Goal: Complete application form

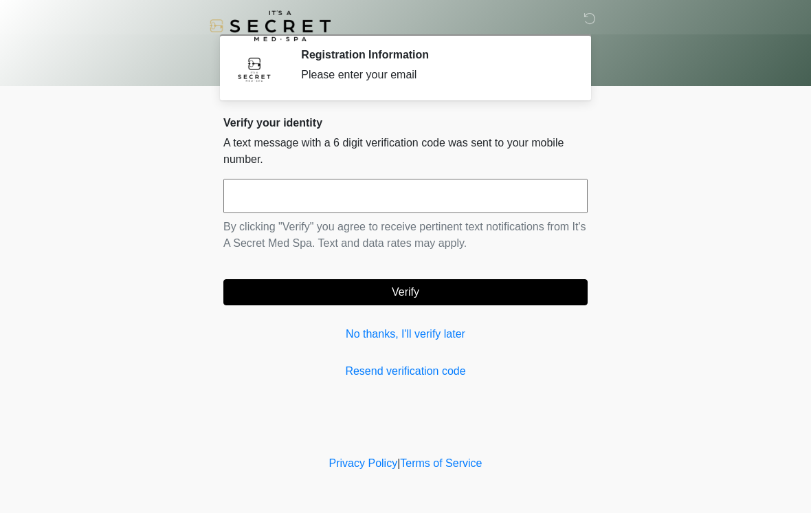
click at [326, 201] on input "text" at bounding box center [405, 196] width 364 height 34
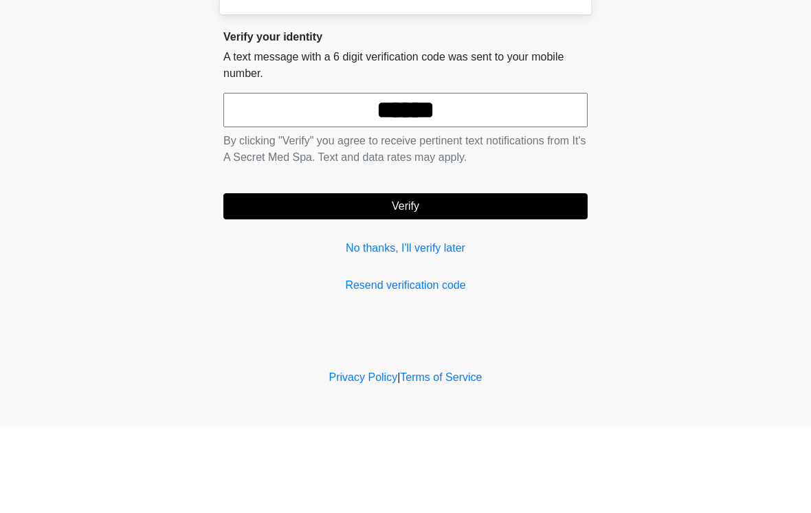
type input "******"
click at [362, 279] on button "Verify" at bounding box center [405, 292] width 364 height 26
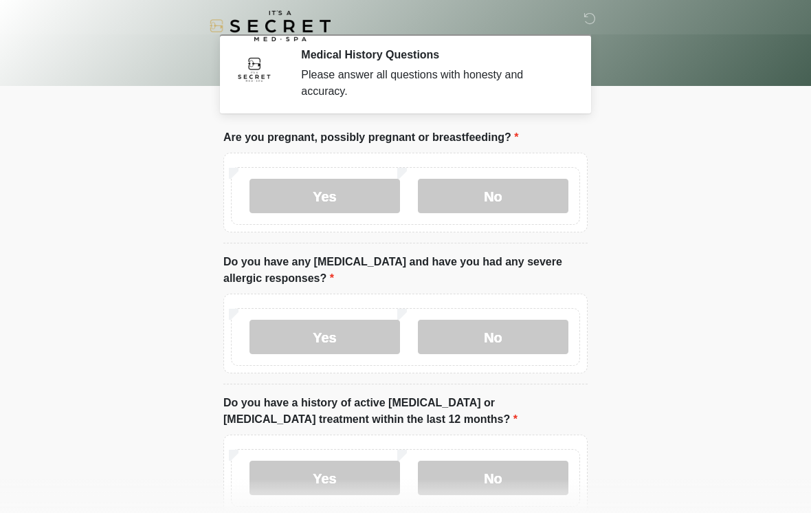
click at [491, 198] on label "No" at bounding box center [493, 196] width 151 height 34
click at [480, 339] on label "No" at bounding box center [493, 337] width 151 height 34
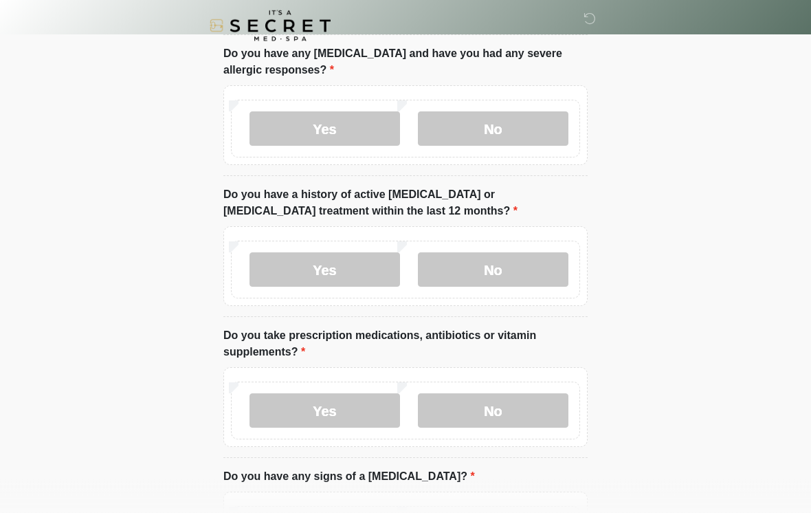
scroll to position [208, 0]
click at [506, 269] on label "No" at bounding box center [493, 269] width 151 height 34
click at [309, 409] on label "Yes" at bounding box center [324, 410] width 151 height 34
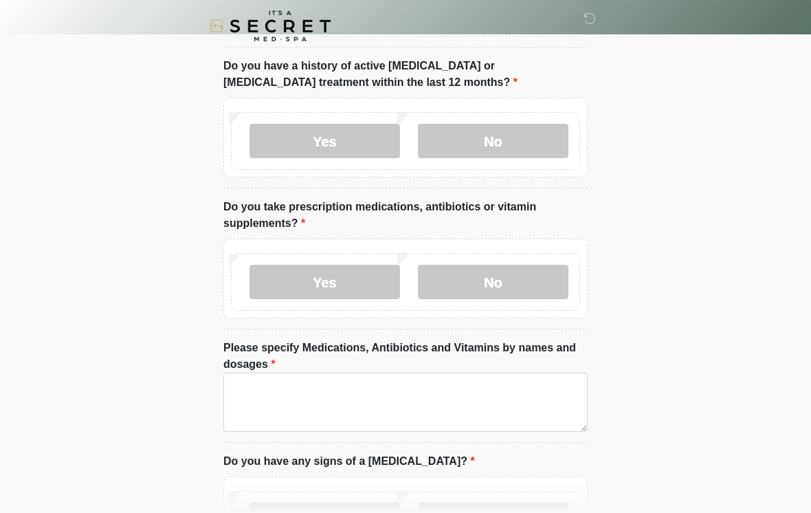
scroll to position [337, 0]
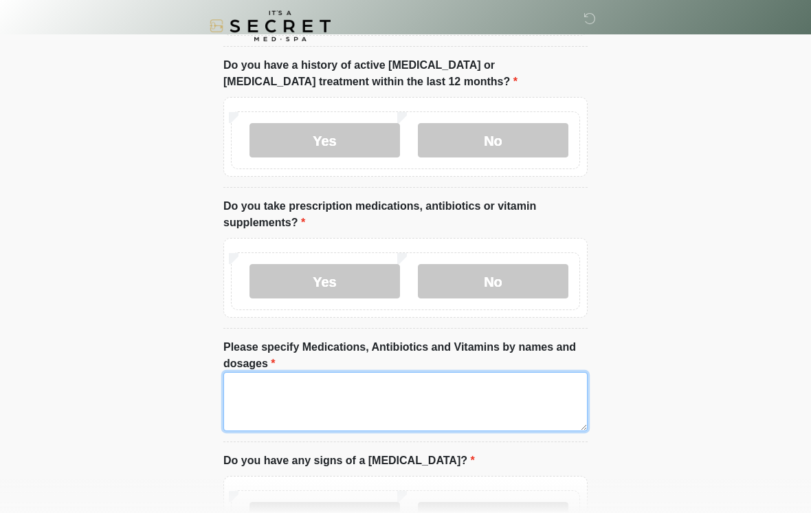
click at [253, 390] on textarea "Please specify Medications, Antibiotics and Vitamins by names and dosages" at bounding box center [405, 401] width 364 height 59
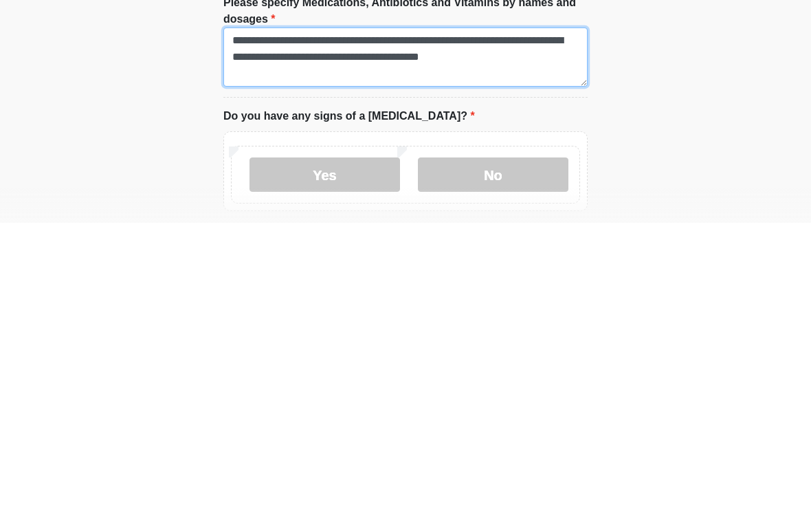
scroll to position [397, 0]
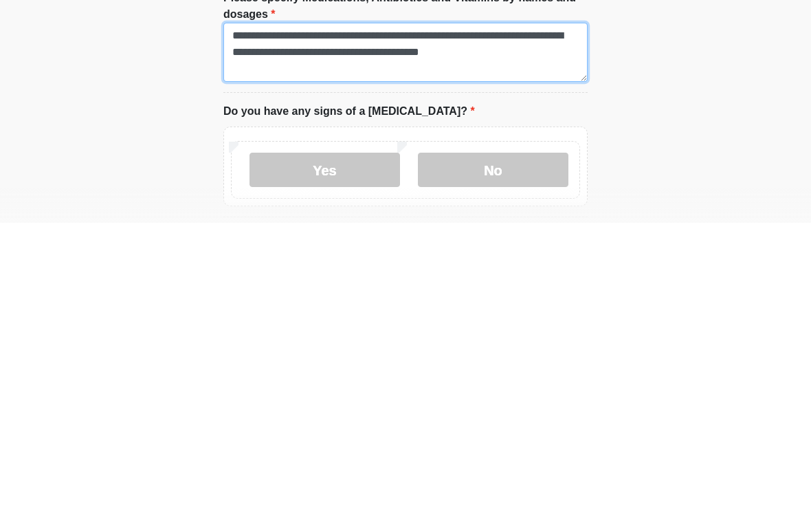
type textarea "**********"
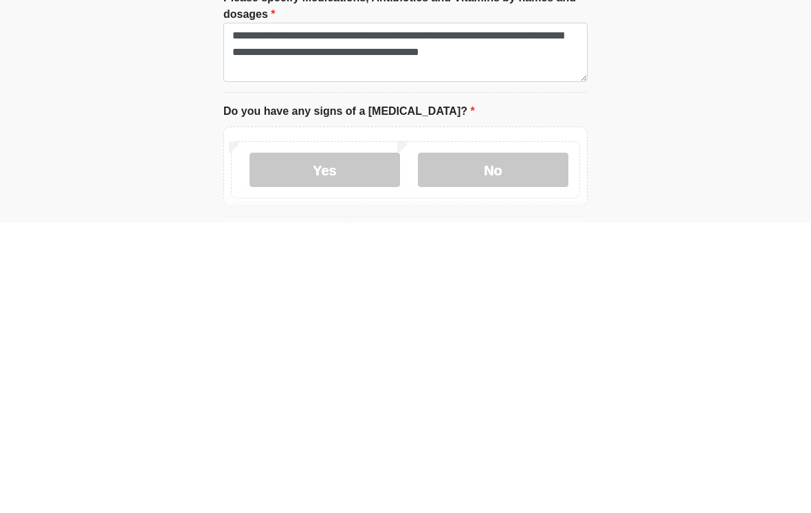
click at [542, 443] on label "No" at bounding box center [493, 460] width 151 height 34
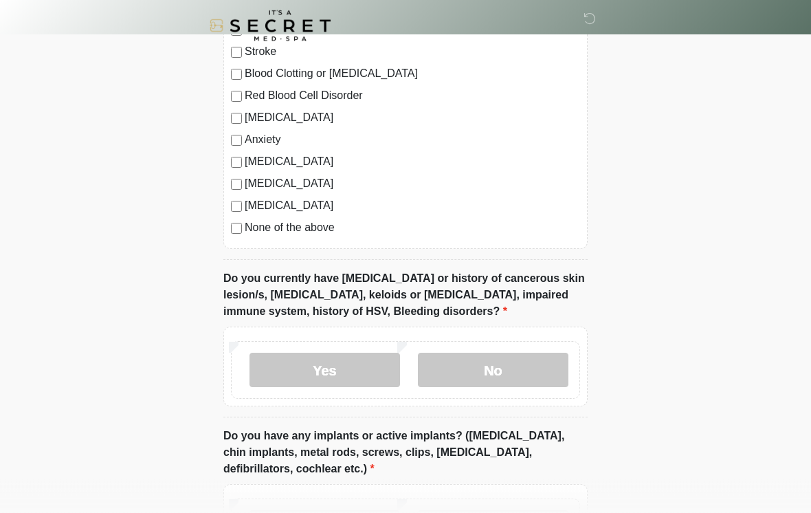
scroll to position [984, 0]
click at [563, 378] on label "No" at bounding box center [493, 370] width 151 height 34
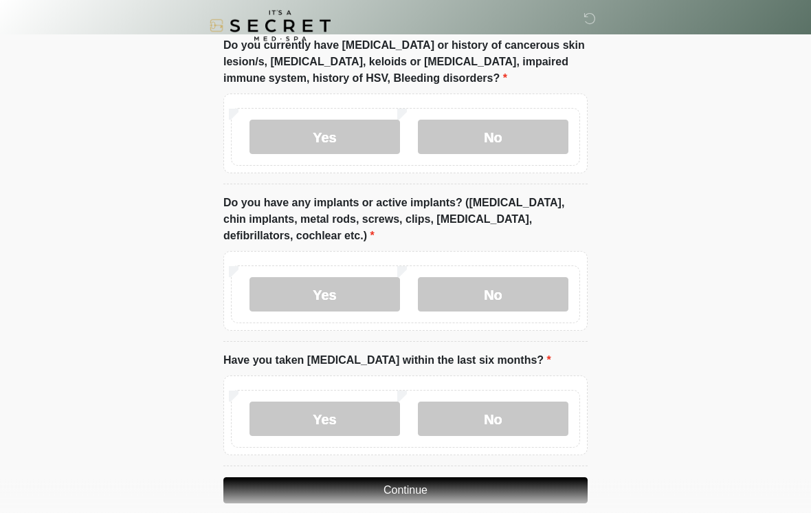
click at [546, 300] on label "No" at bounding box center [493, 295] width 151 height 34
click at [561, 427] on label "No" at bounding box center [493, 418] width 151 height 34
click at [561, 487] on button "Continue" at bounding box center [405, 490] width 364 height 26
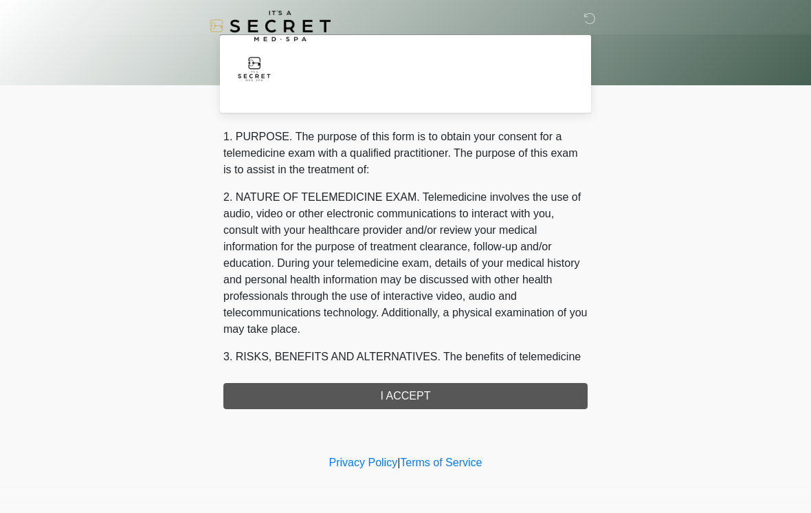
scroll to position [0, 0]
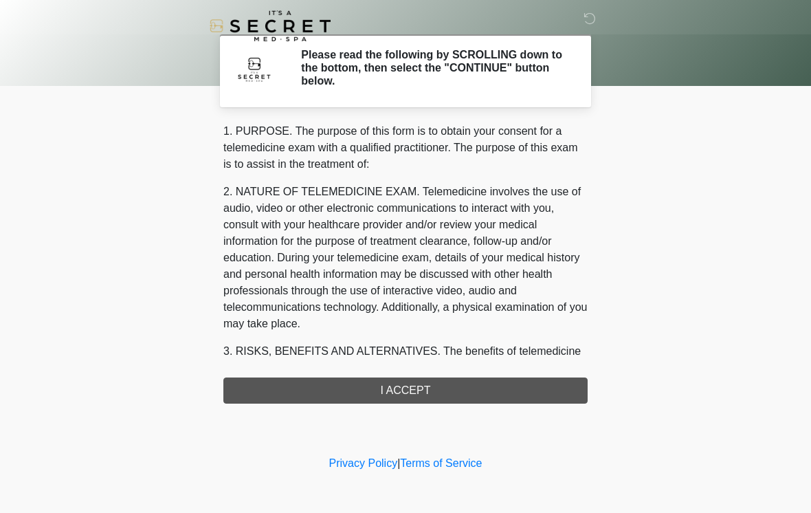
click at [582, 393] on div "1. PURPOSE. The purpose of this form is to obtain your consent for a telemedici…" at bounding box center [405, 263] width 364 height 280
click at [307, 385] on div "1. PURPOSE. The purpose of this form is to obtain your consent for a telemedici…" at bounding box center [405, 263] width 364 height 280
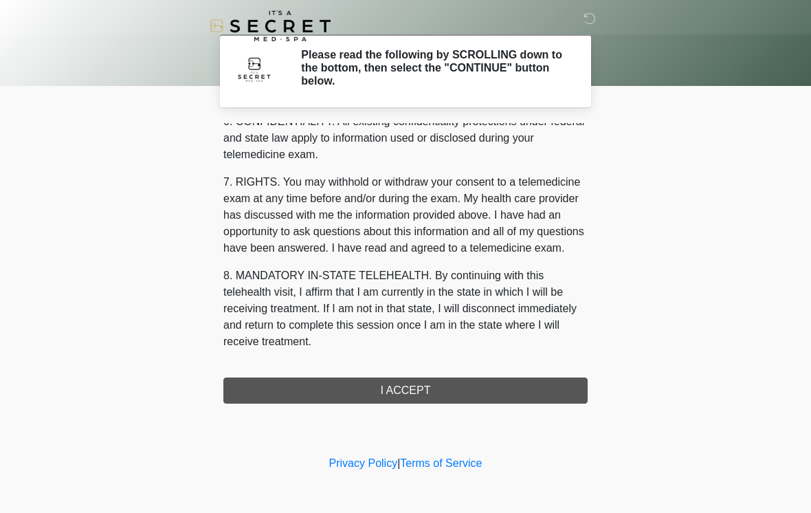
scroll to position [559, 0]
click at [328, 397] on button "I ACCEPT" at bounding box center [405, 390] width 364 height 26
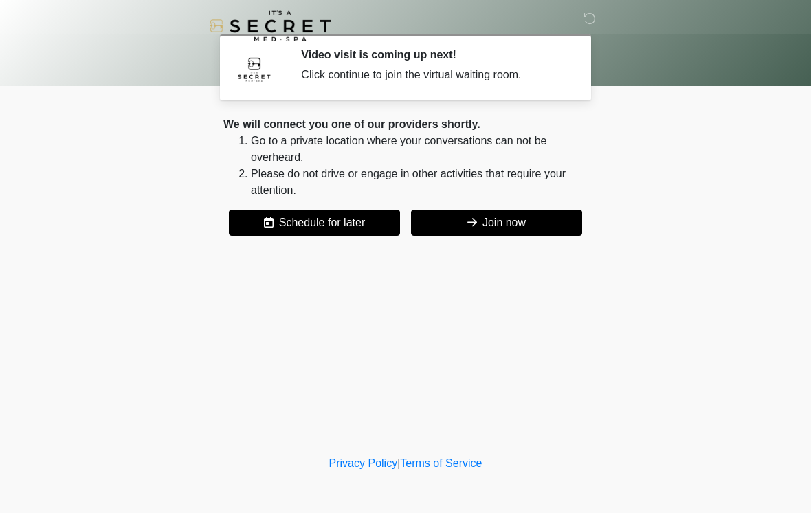
click at [570, 224] on button "Join now" at bounding box center [496, 223] width 171 height 26
